Goal: Find specific page/section: Find specific page/section

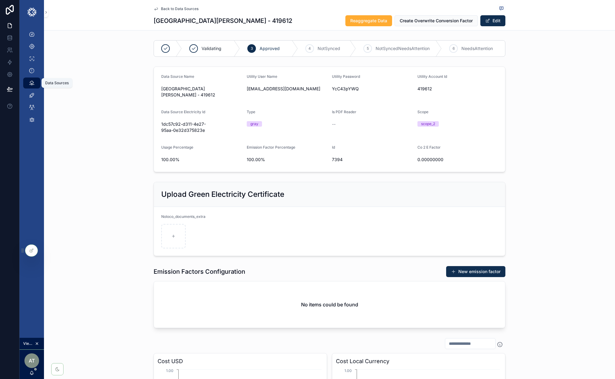
click at [28, 83] on div "Data Sources" at bounding box center [32, 83] width 10 height 10
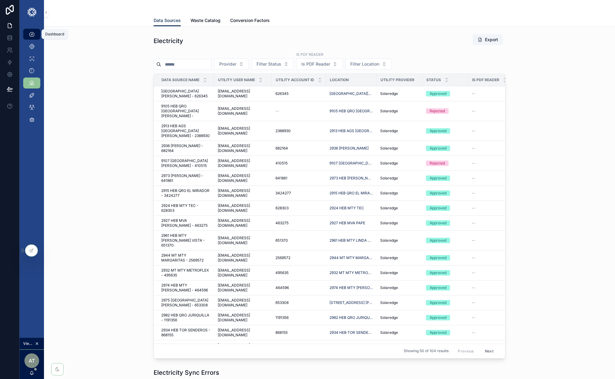
click at [29, 29] on div "Dashboard" at bounding box center [32, 34] width 10 height 10
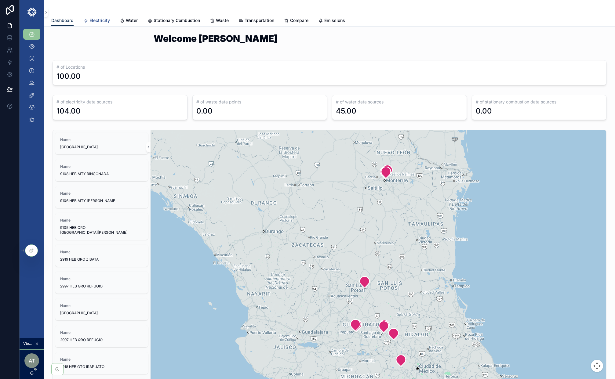
click at [104, 21] on span "Electricity" at bounding box center [99, 20] width 20 height 6
